Goal: Task Accomplishment & Management: Complete application form

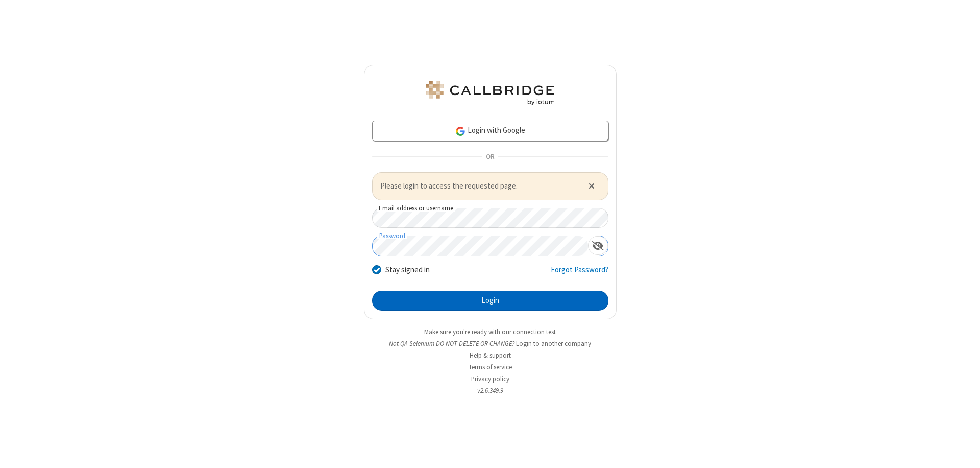
click at [490, 300] on button "Login" at bounding box center [490, 300] width 236 height 20
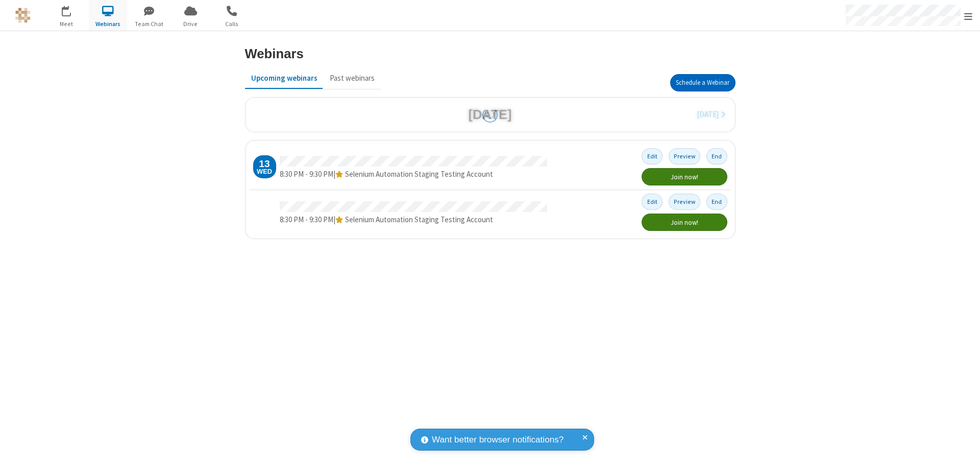
click at [702, 83] on button "Schedule a Webinar" at bounding box center [702, 82] width 65 height 17
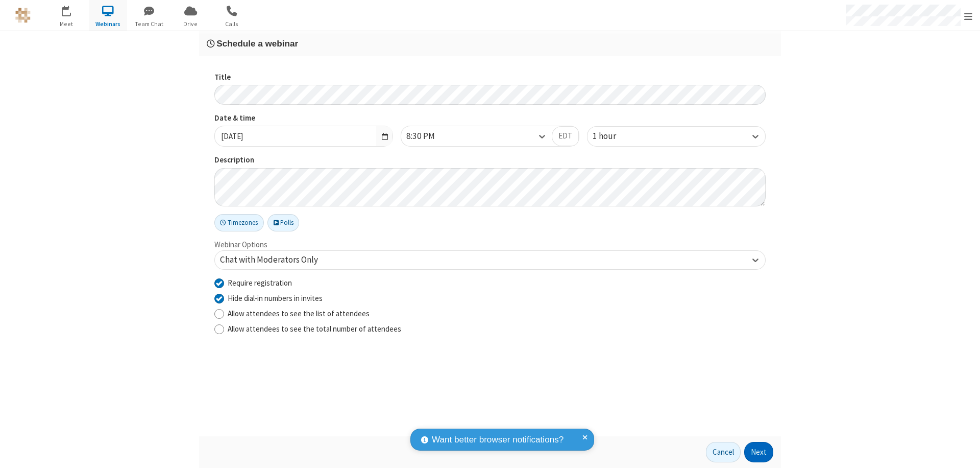
click at [759, 452] on button "Next" at bounding box center [758, 452] width 29 height 20
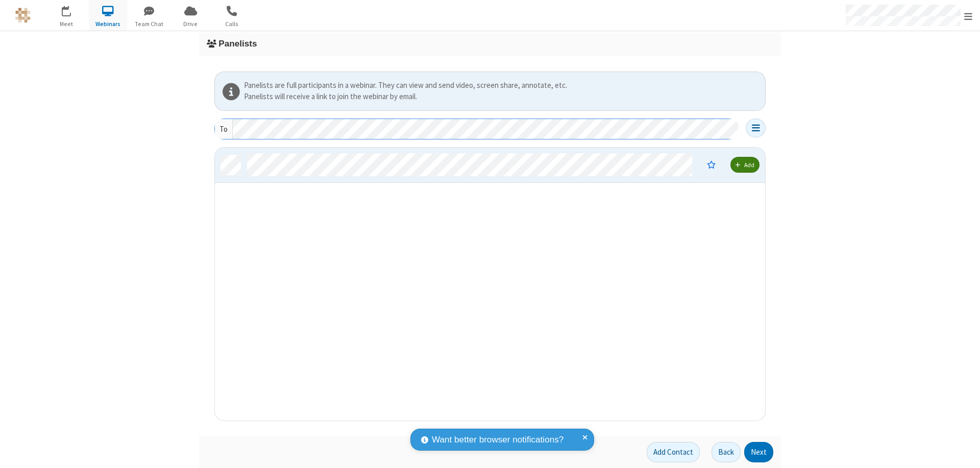
scroll to position [265, 543]
click at [759, 452] on button "Next" at bounding box center [758, 452] width 29 height 20
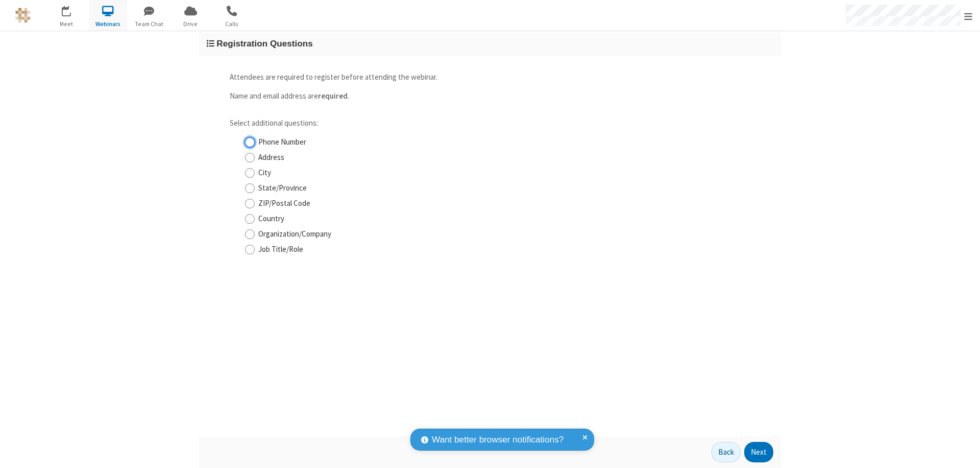
click at [250, 142] on input "Phone Number" at bounding box center [250, 142] width 10 height 11
checkbox input "true"
click at [759, 452] on button "Next" at bounding box center [758, 452] width 29 height 20
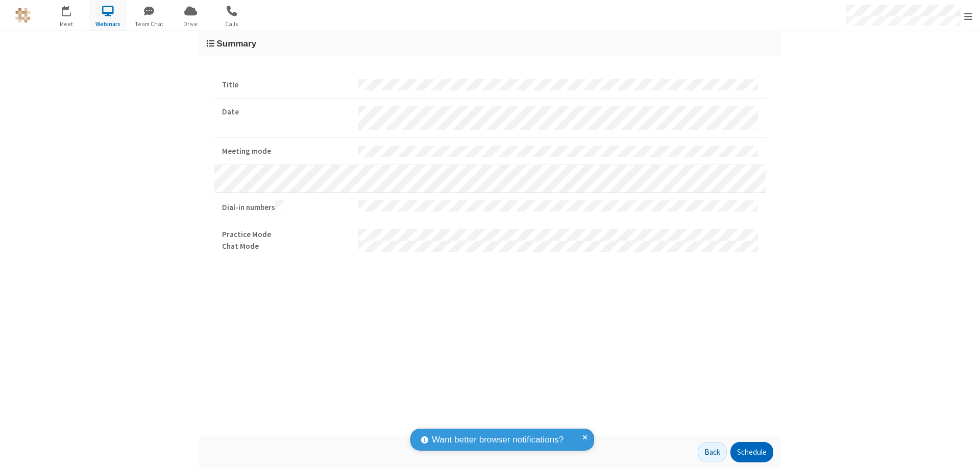
click at [751, 452] on button "Schedule" at bounding box center [752, 452] width 43 height 20
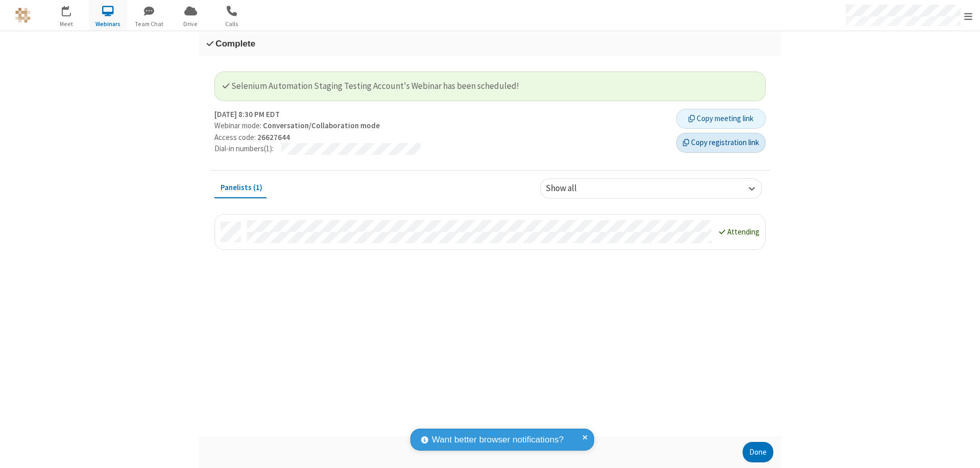
click at [721, 142] on button "Copy registration link" at bounding box center [720, 143] width 89 height 20
click at [758, 452] on button "Done" at bounding box center [758, 452] width 31 height 20
